Goal: Transaction & Acquisition: Purchase product/service

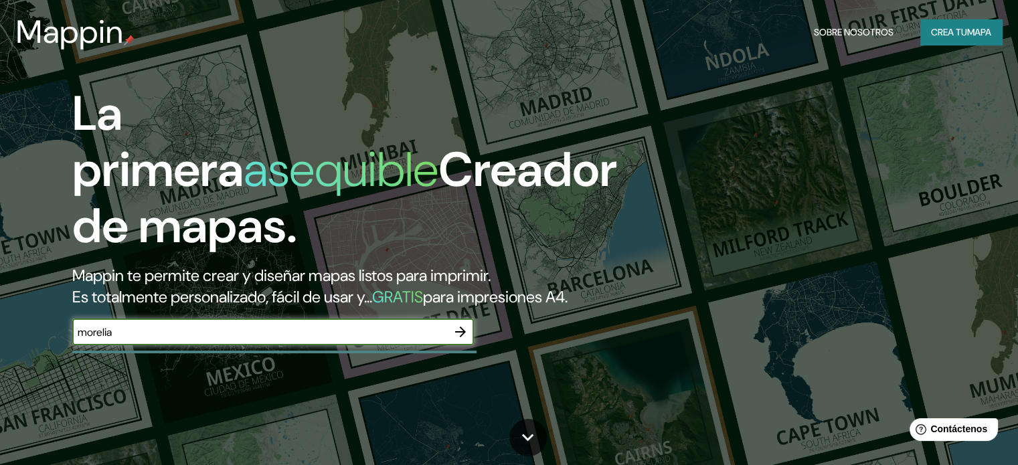
type input "morelia"
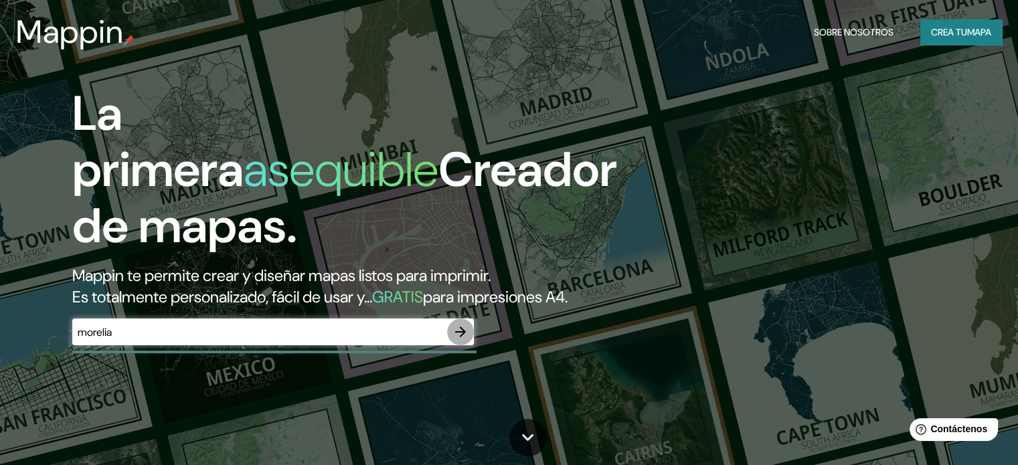
click at [457, 337] on icon "button" at bounding box center [460, 332] width 11 height 11
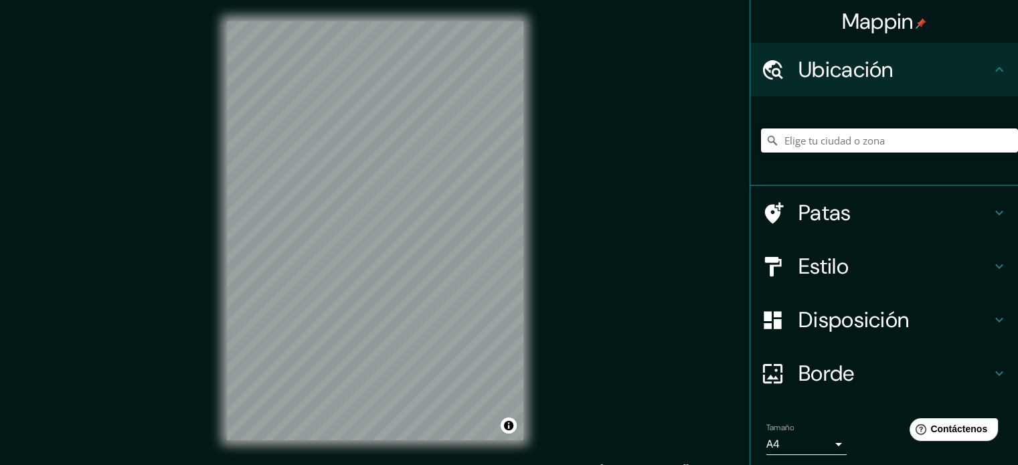
click at [833, 146] on input "Elige tu ciudad o zona" at bounding box center [889, 141] width 257 height 24
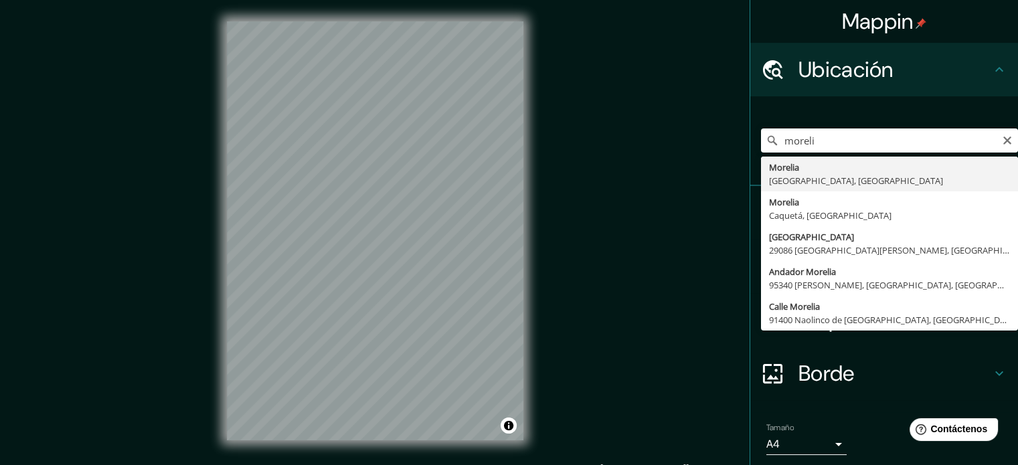
type input "Morelia, Michoacán, México"
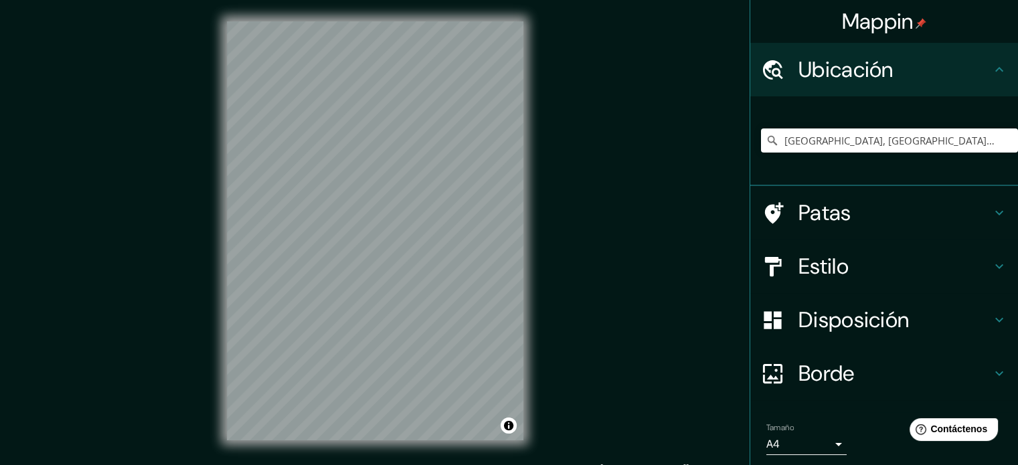
click at [830, 210] on font "Patas" at bounding box center [825, 213] width 53 height 28
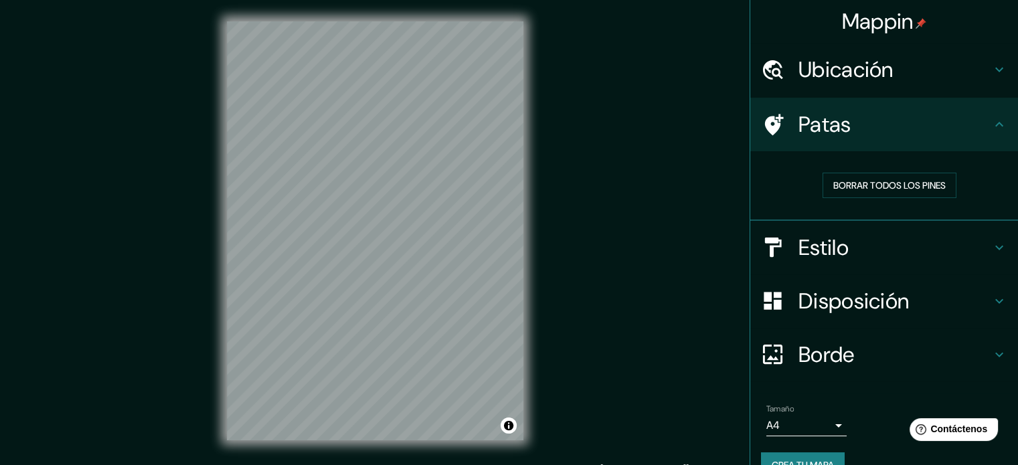
click at [876, 245] on h4 "Estilo" at bounding box center [895, 247] width 193 height 27
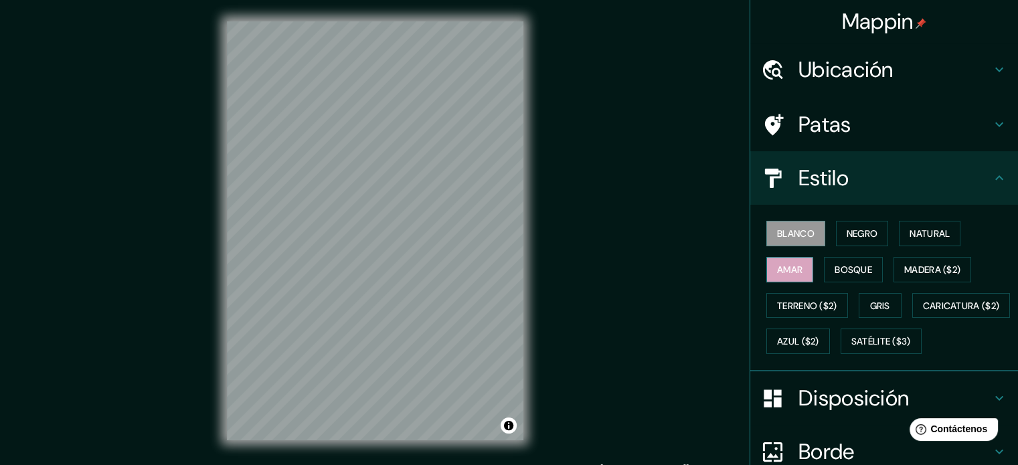
click at [798, 274] on button "Amar" at bounding box center [790, 269] width 47 height 25
click at [840, 270] on font "Bosque" at bounding box center [853, 270] width 37 height 12
click at [785, 270] on font "Amar" at bounding box center [789, 270] width 25 height 12
click at [905, 264] on font "Madera ($2)" at bounding box center [933, 270] width 56 height 12
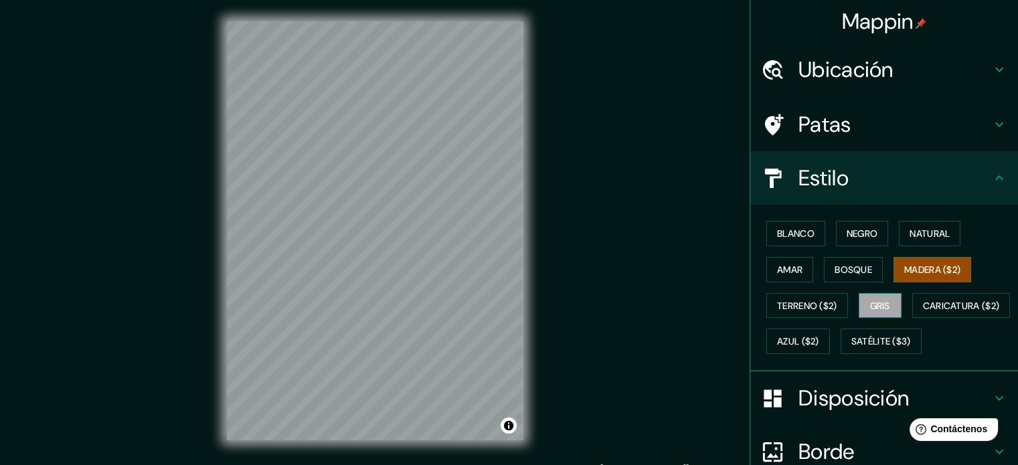
click at [884, 297] on font "Gris" at bounding box center [880, 305] width 20 height 17
click at [828, 305] on font "Terreno ($2)" at bounding box center [807, 306] width 60 height 12
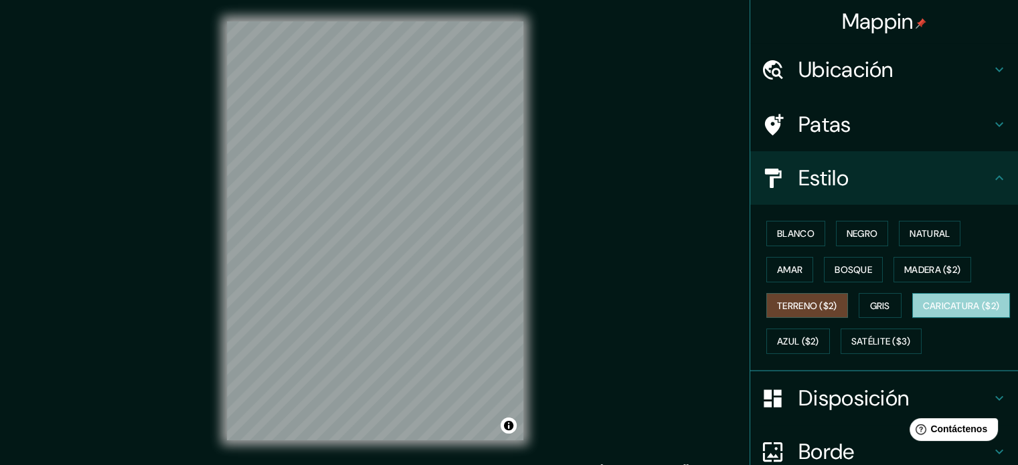
click at [923, 312] on font "Caricatura ($2)" at bounding box center [961, 306] width 77 height 12
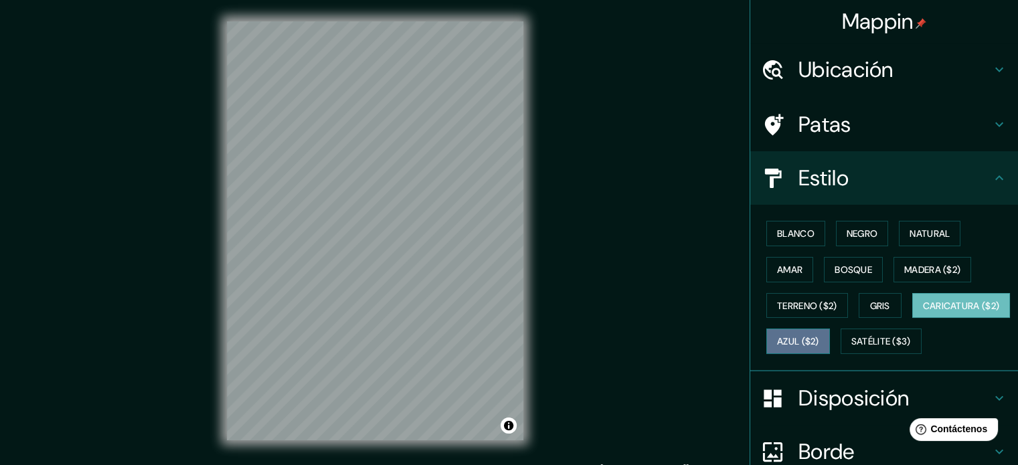
click at [819, 346] on font "Azul ($2)" at bounding box center [798, 341] width 42 height 17
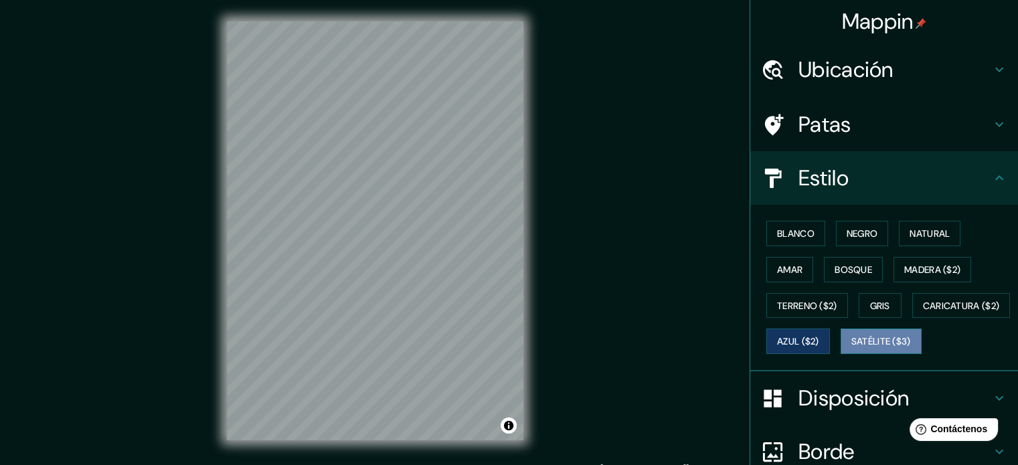
click at [852, 350] on font "Satélite ($3)" at bounding box center [882, 341] width 60 height 17
click at [852, 348] on font "Satélite ($3)" at bounding box center [882, 342] width 60 height 12
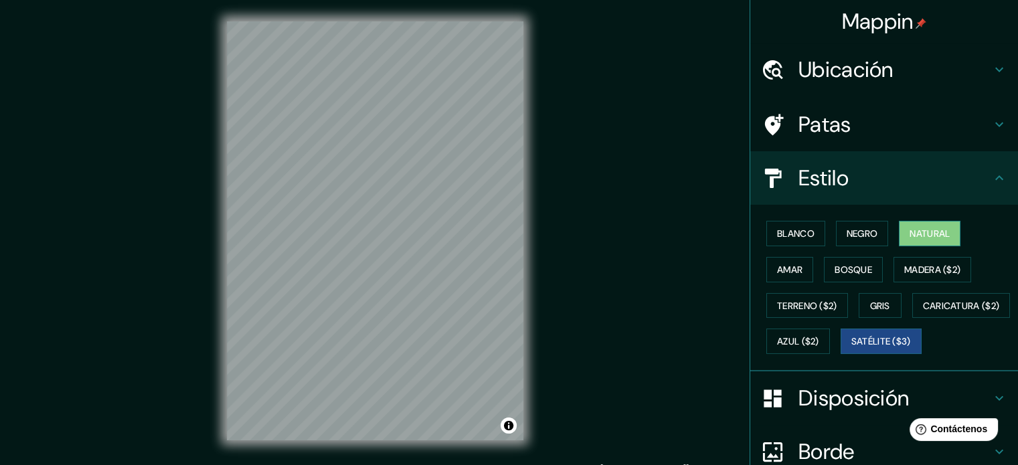
click at [900, 228] on button "Natural" at bounding box center [930, 233] width 62 height 25
click at [866, 232] on font "Negro" at bounding box center [862, 234] width 31 height 12
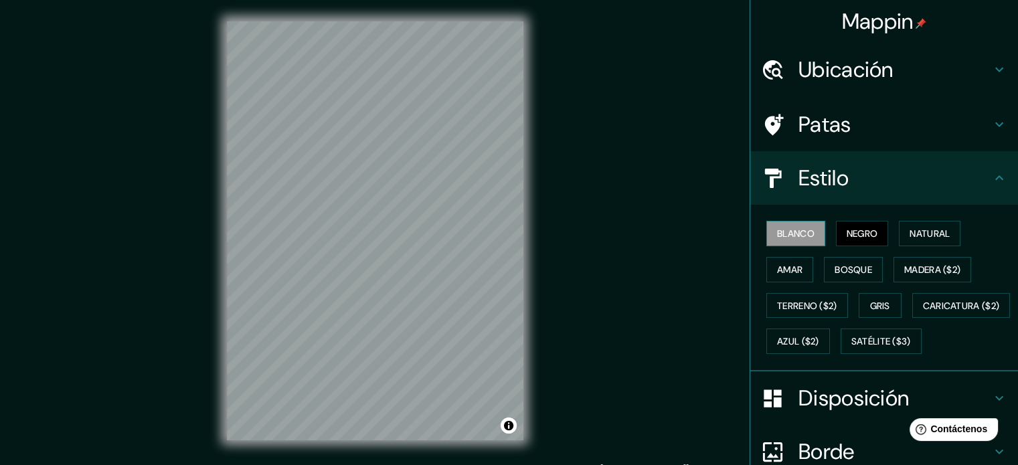
click at [793, 239] on font "Blanco" at bounding box center [795, 233] width 37 height 17
click at [778, 271] on font "Amar" at bounding box center [789, 270] width 25 height 12
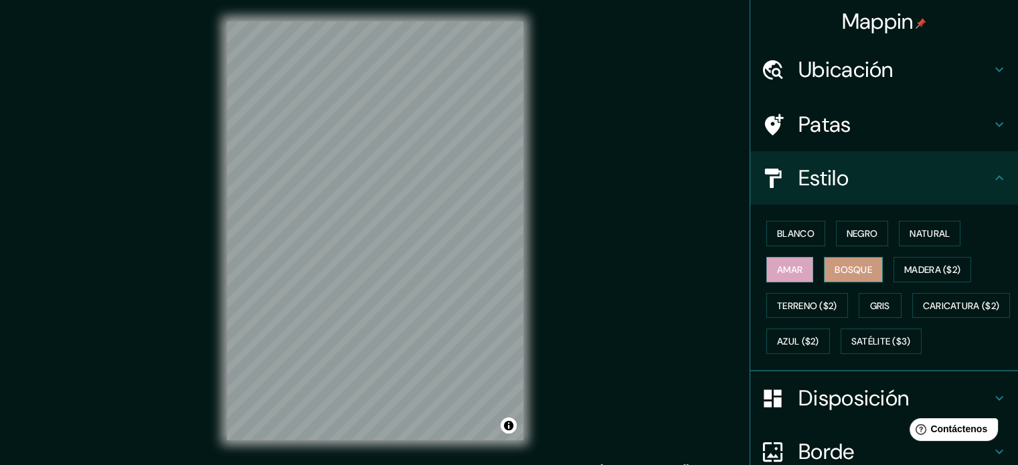
click at [846, 270] on font "Bosque" at bounding box center [853, 270] width 37 height 12
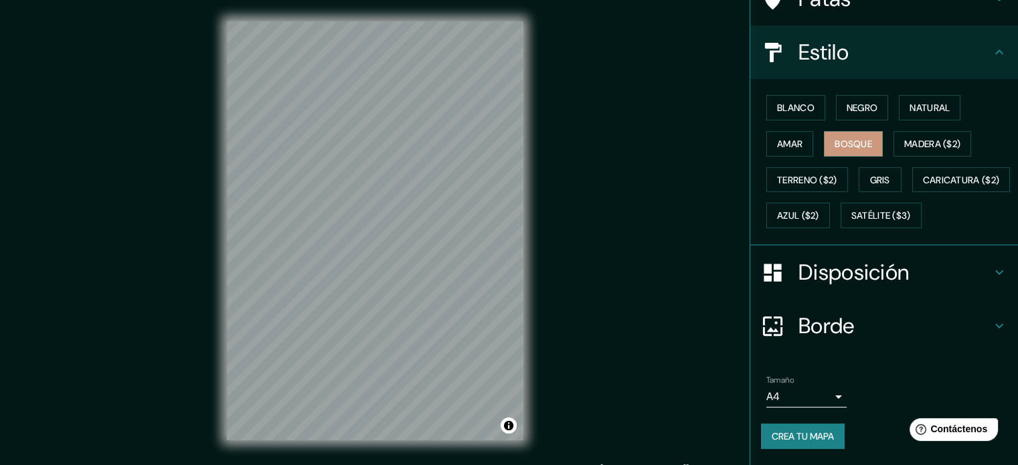
scroll to position [158, 0]
click at [899, 272] on font "Disposición" at bounding box center [854, 272] width 110 height 28
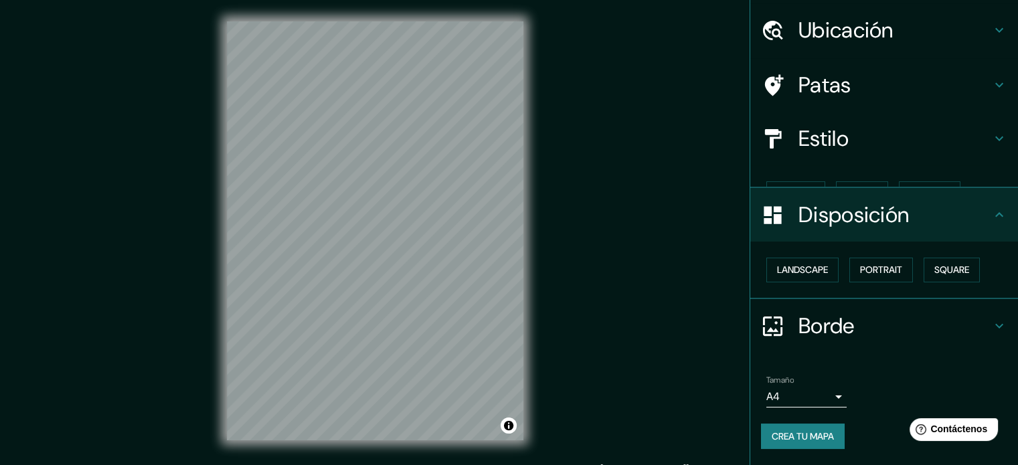
scroll to position [16, 0]
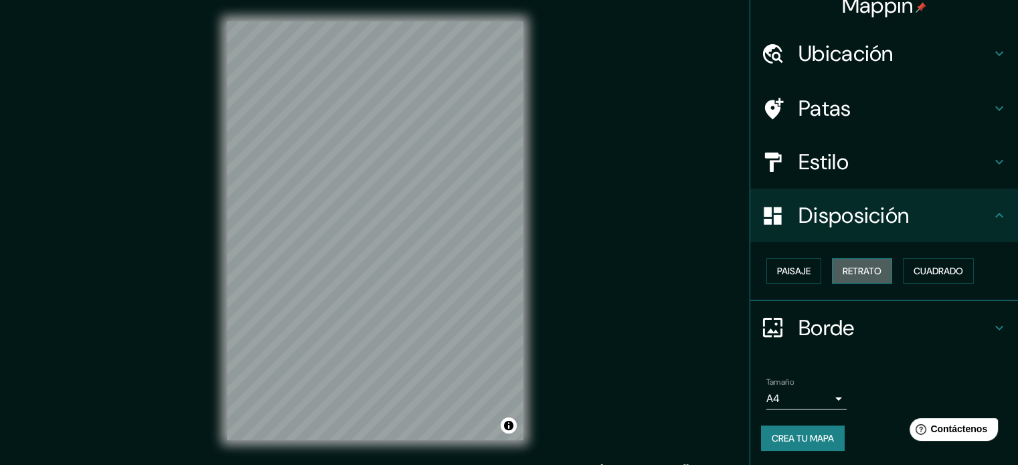
click at [843, 274] on font "Retrato" at bounding box center [862, 271] width 39 height 12
click at [789, 272] on font "Paisaje" at bounding box center [793, 271] width 33 height 12
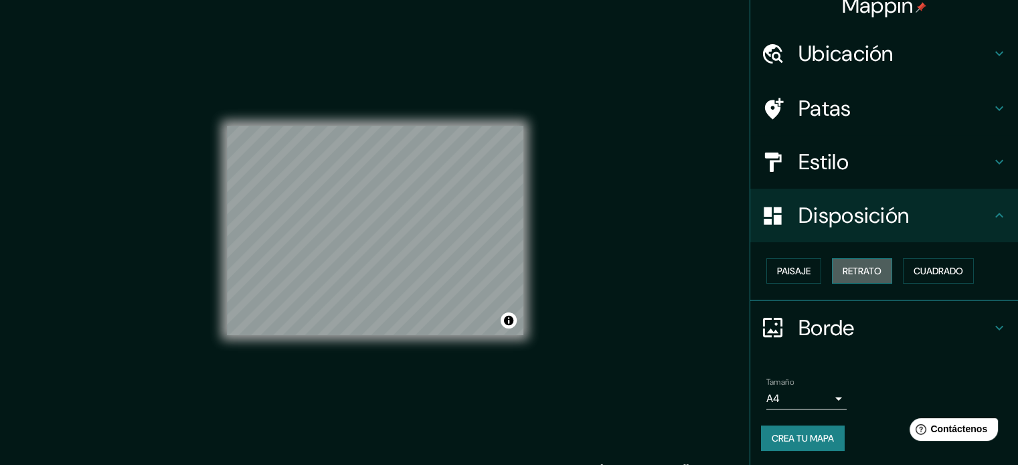
click at [862, 270] on font "Retrato" at bounding box center [862, 271] width 39 height 12
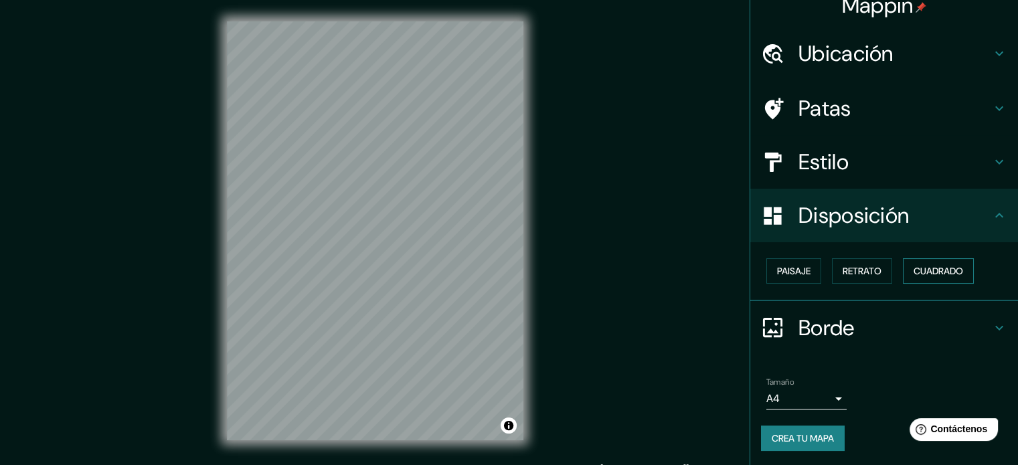
click at [943, 270] on font "Cuadrado" at bounding box center [939, 271] width 50 height 12
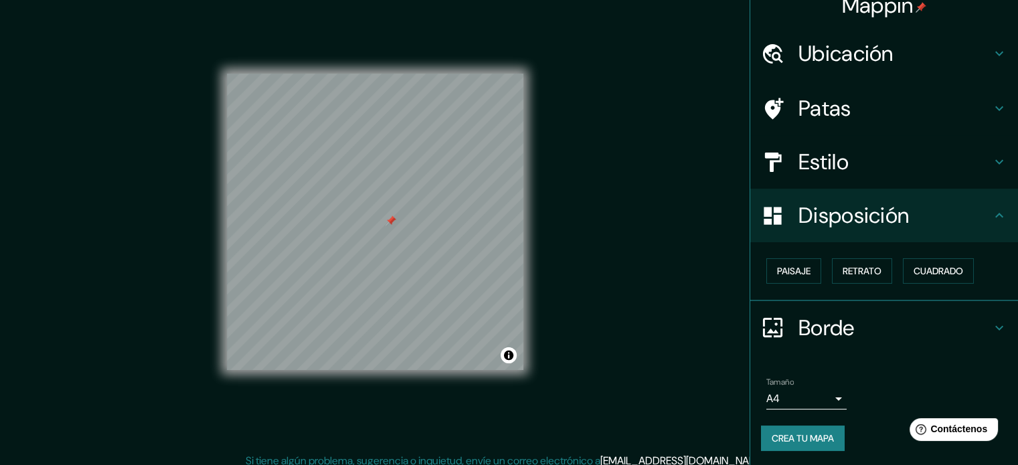
scroll to position [17, 0]
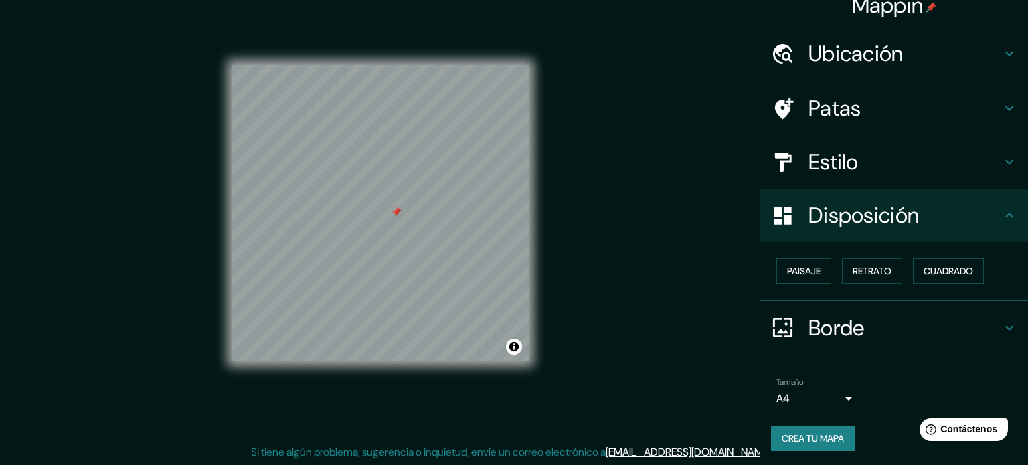
click at [828, 398] on body "Mappin Ubicación Morelia, Michoacán, México Patas Estilo Disposición Paisaje Re…" at bounding box center [514, 215] width 1028 height 465
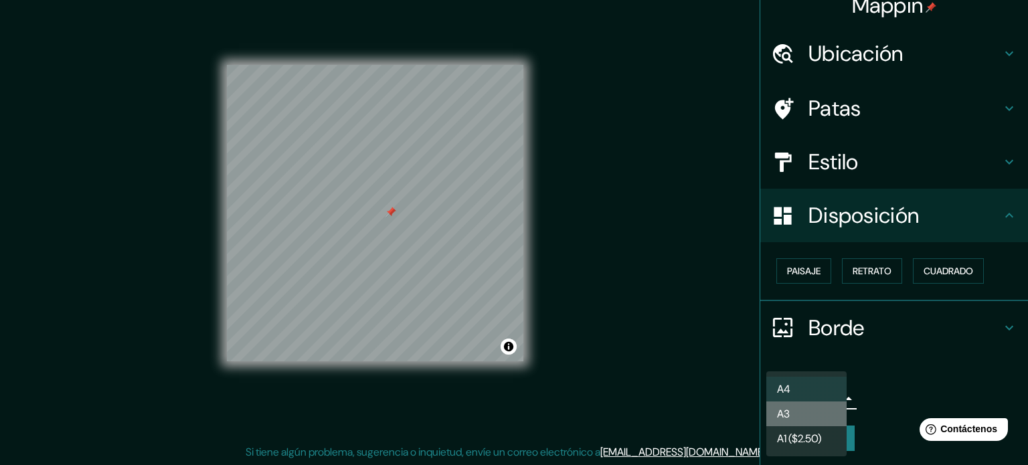
click at [819, 420] on li "A3" at bounding box center [807, 414] width 80 height 25
type input "a4"
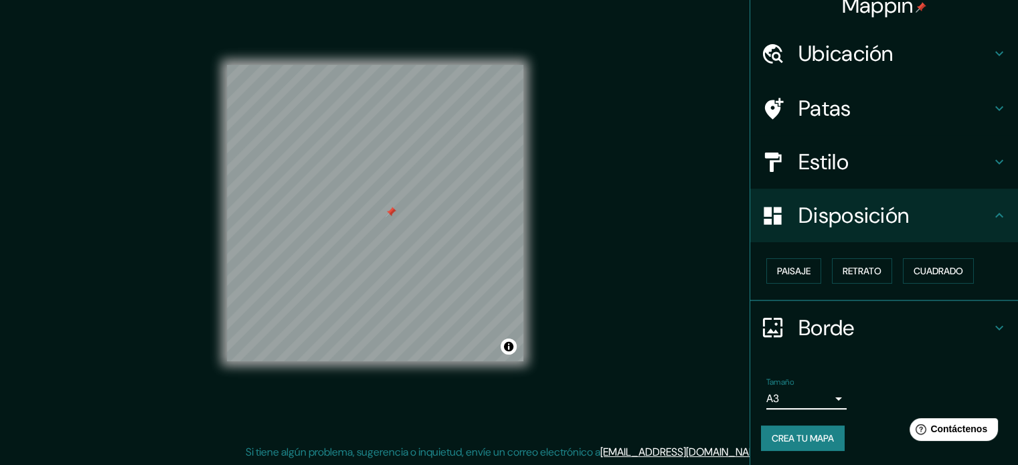
click at [816, 444] on font "Crea tu mapa" at bounding box center [803, 438] width 62 height 17
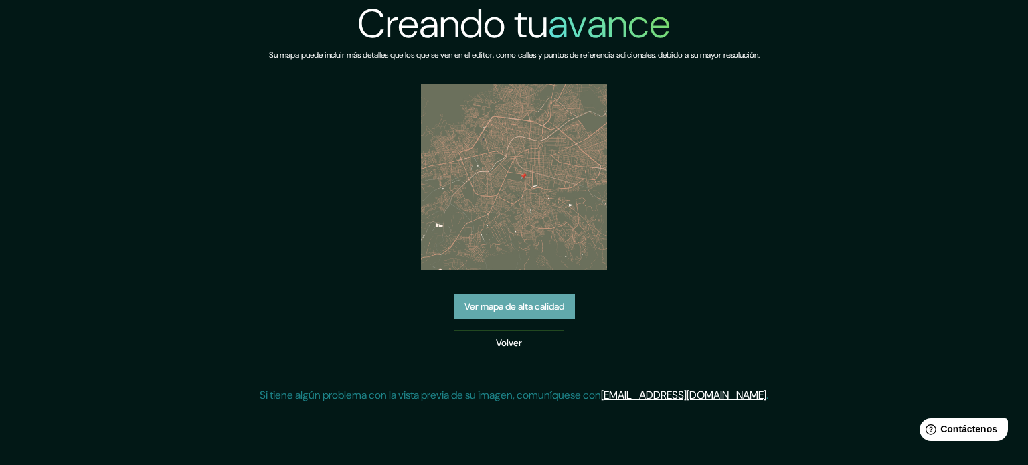
click at [523, 312] on font "Ver mapa de alta calidad" at bounding box center [515, 307] width 100 height 12
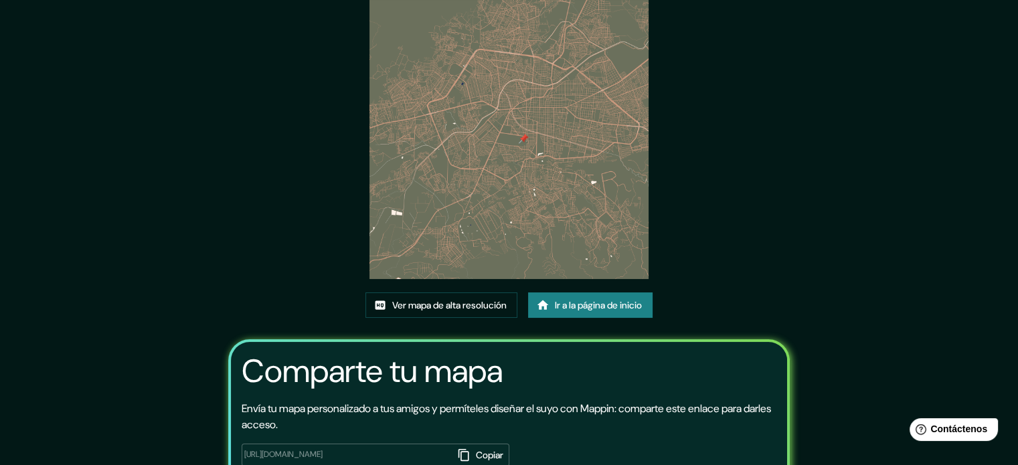
scroll to position [150, 0]
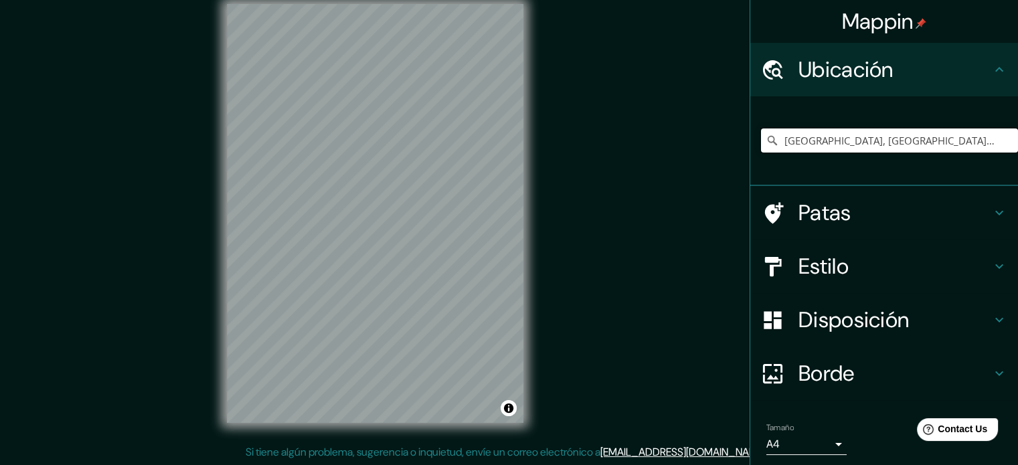
click at [897, 141] on input "Morelia, Michoacán, México" at bounding box center [889, 141] width 257 height 24
click at [911, 144] on input "Morelia, Michoacán, México" at bounding box center [889, 141] width 257 height 24
drag, startPoint x: 911, startPoint y: 144, endPoint x: 652, endPoint y: 184, distance: 261.5
click at [652, 184] on div "Mappin Ubicación Morelia, Michoacán, México Patas Estilo Disposición Borde Elig…" at bounding box center [509, 224] width 1018 height 483
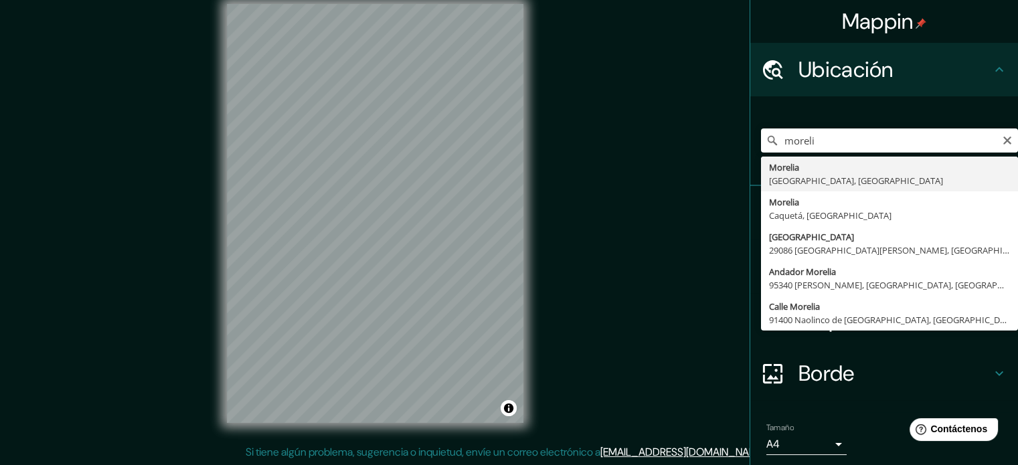
type input "Morelia, Michoacán, México"
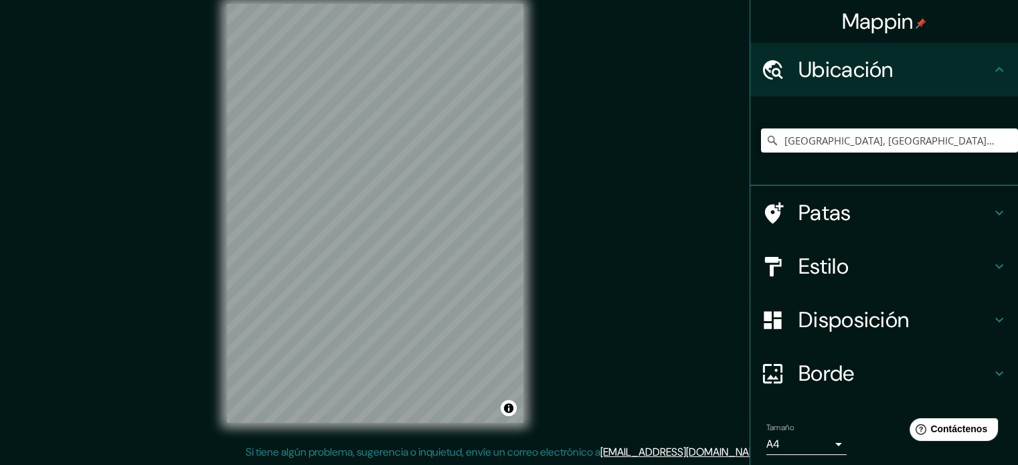
scroll to position [46, 0]
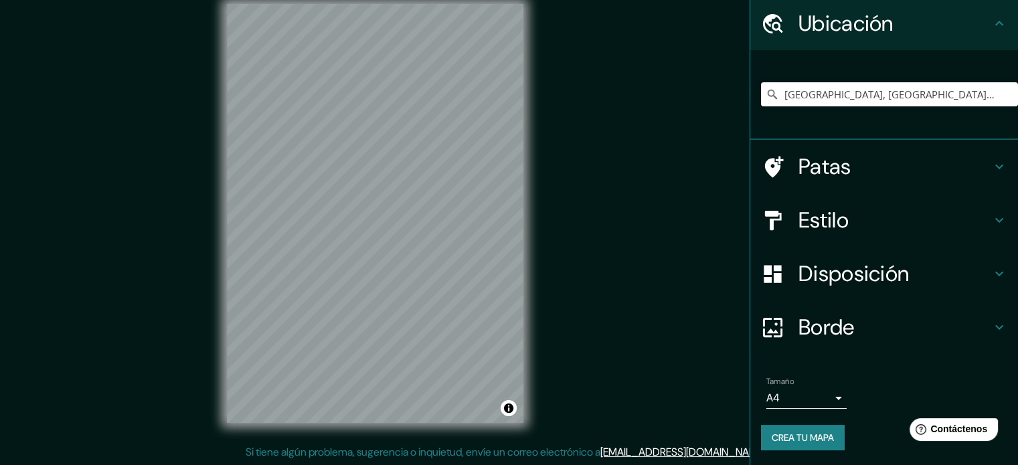
click at [811, 187] on div "Patas" at bounding box center [885, 167] width 268 height 54
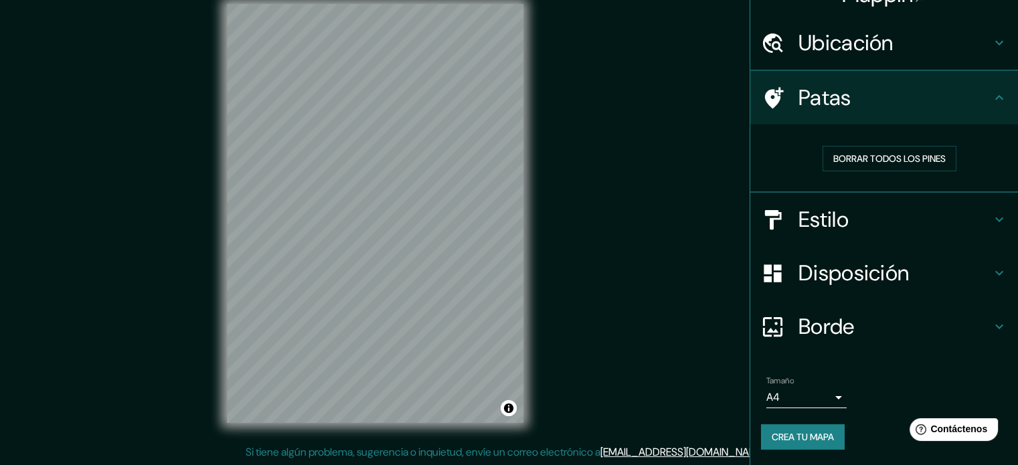
scroll to position [27, 0]
click at [825, 208] on font "Estilo" at bounding box center [824, 221] width 50 height 28
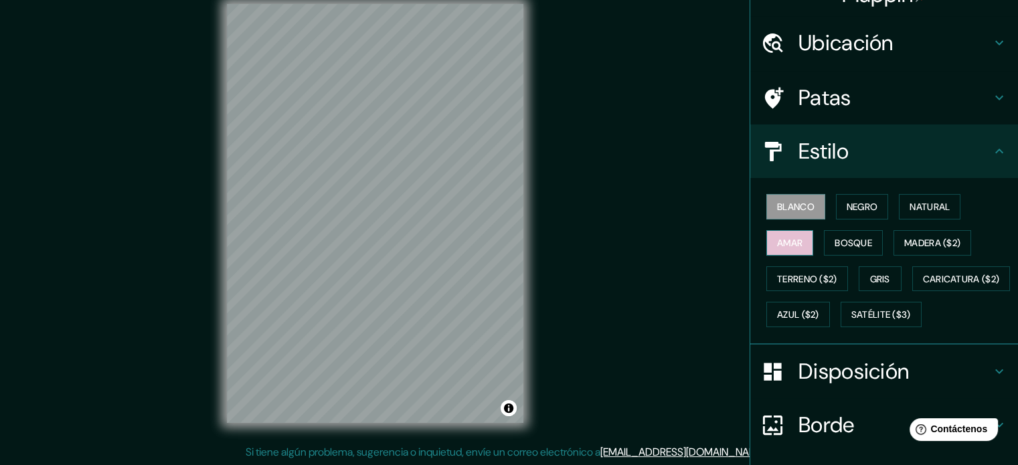
click at [787, 250] on font "Amar" at bounding box center [789, 242] width 25 height 17
click at [835, 246] on font "Bosque" at bounding box center [853, 243] width 37 height 12
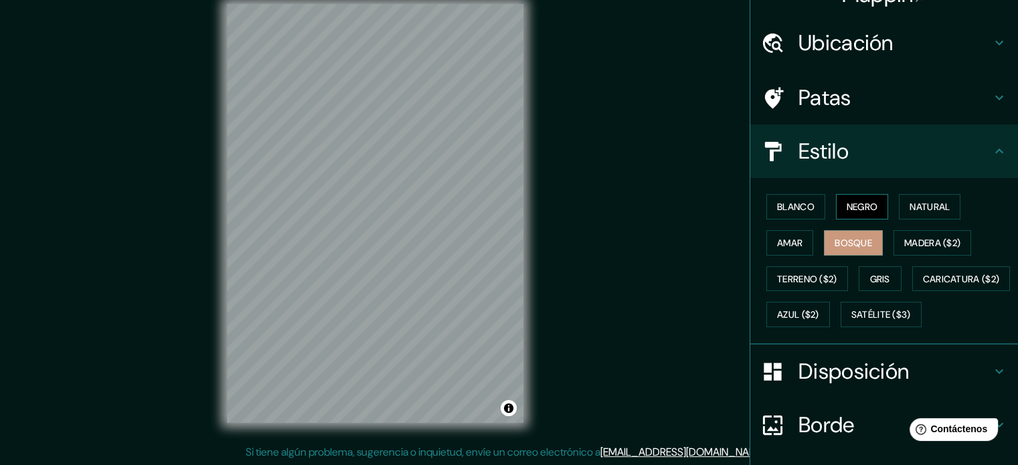
click at [864, 216] on button "Negro" at bounding box center [862, 206] width 53 height 25
click at [835, 243] on font "Bosque" at bounding box center [853, 243] width 37 height 12
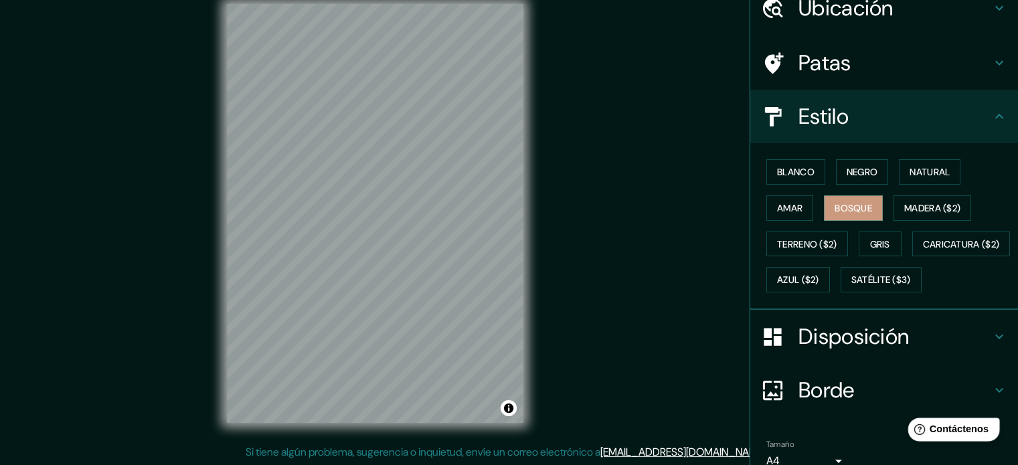
scroll to position [158, 0]
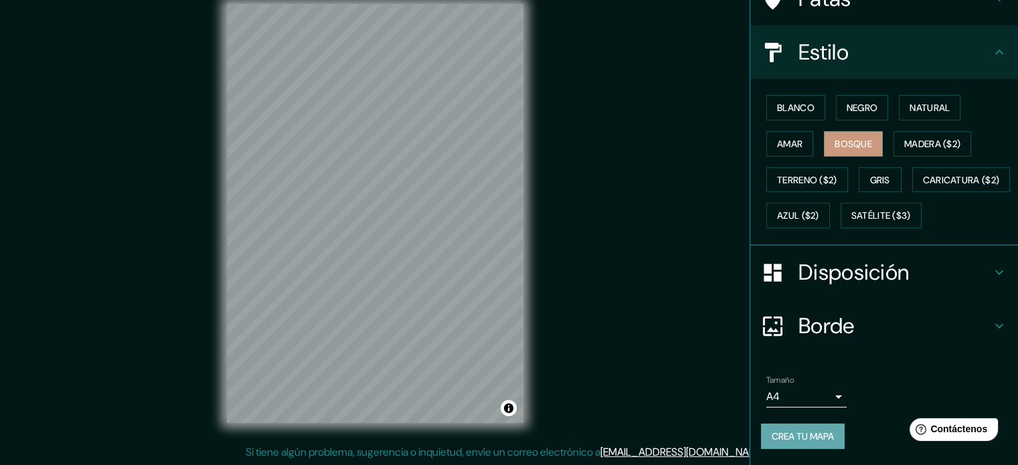
drag, startPoint x: 487, startPoint y: 2, endPoint x: 822, endPoint y: 439, distance: 550.1
click at [822, 439] on font "Crea tu mapa" at bounding box center [803, 436] width 62 height 12
